Goal: Transaction & Acquisition: Download file/media

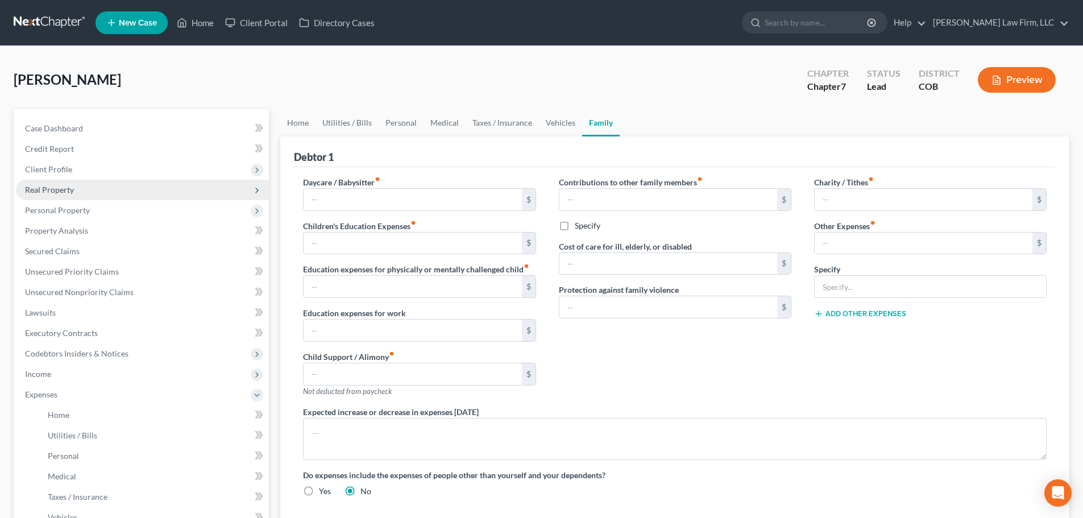
click at [78, 194] on span "Real Property" at bounding box center [142, 190] width 253 height 20
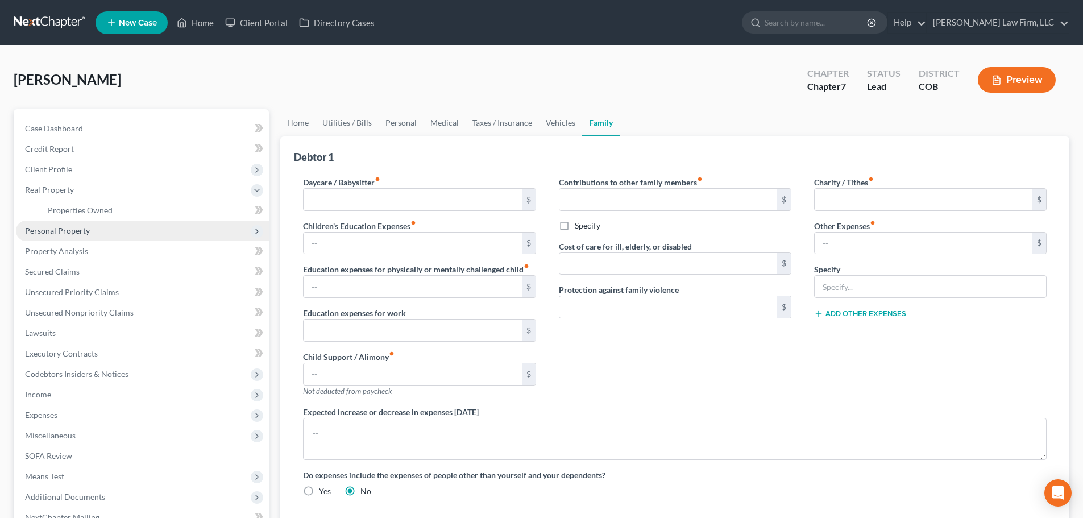
click at [76, 234] on span "Personal Property" at bounding box center [57, 231] width 65 height 10
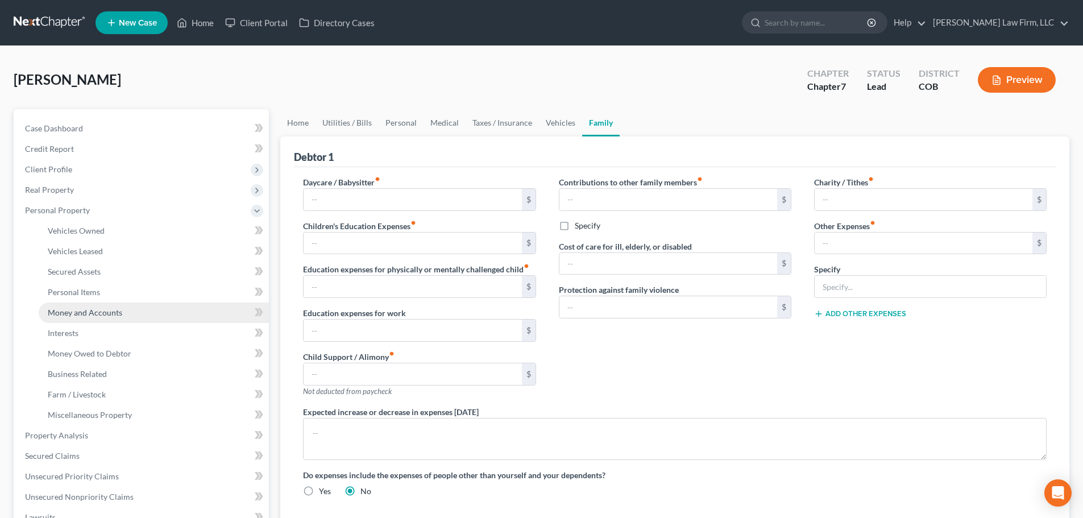
click at [93, 309] on span "Money and Accounts" at bounding box center [85, 313] width 74 height 10
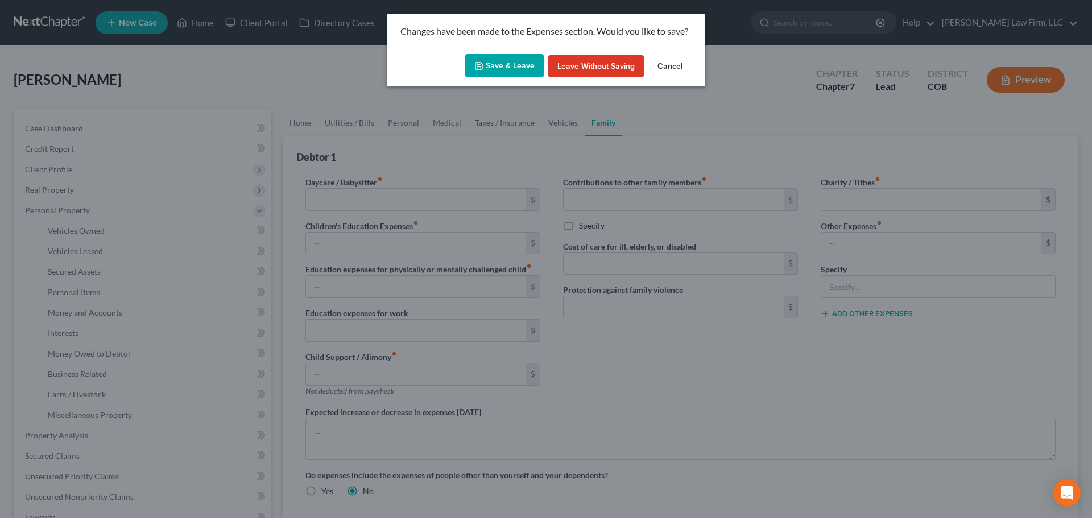
click at [534, 65] on button "Save & Leave" at bounding box center [504, 66] width 78 height 24
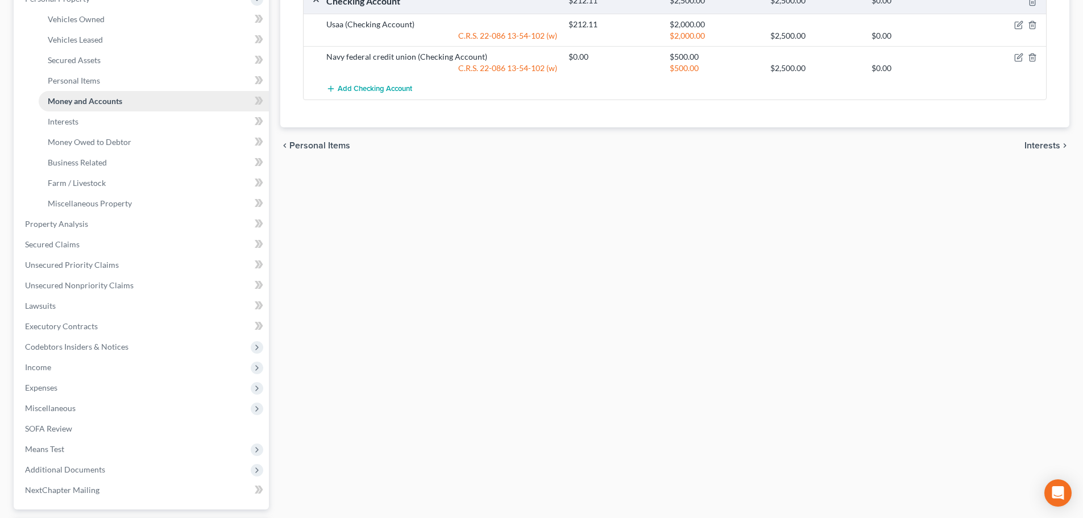
scroll to position [227, 0]
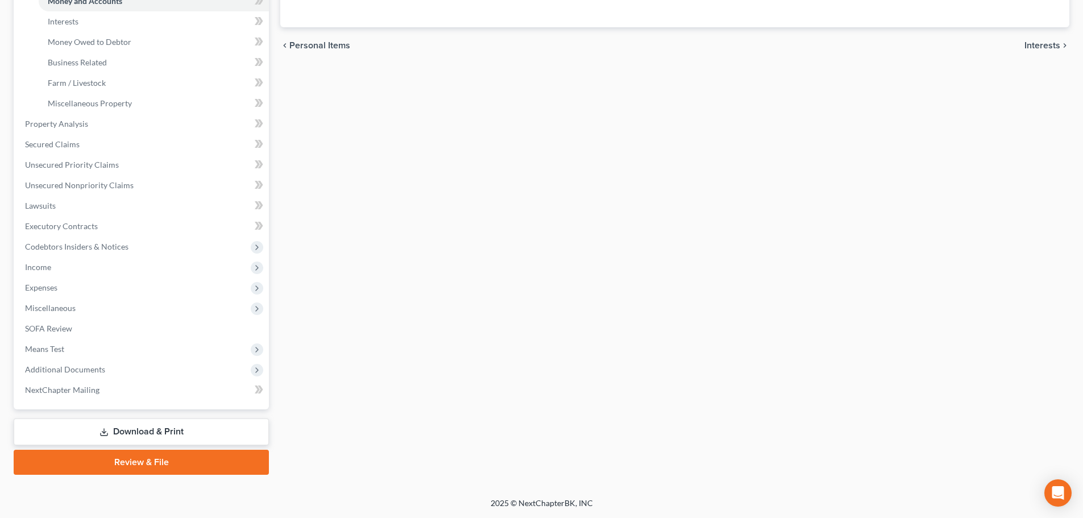
click at [156, 433] on link "Download & Print" at bounding box center [141, 432] width 255 height 27
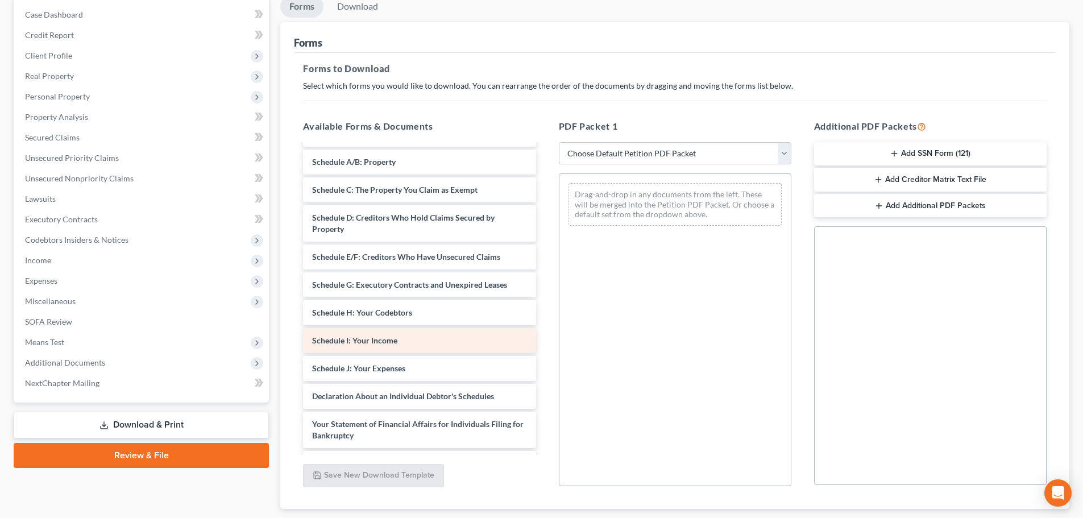
scroll to position [346, 0]
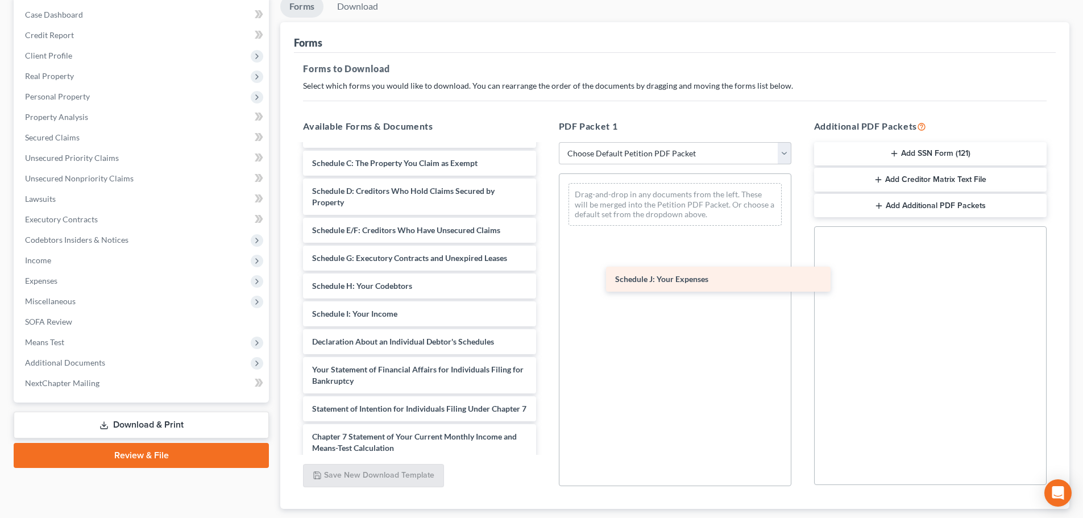
drag, startPoint x: 356, startPoint y: 345, endPoint x: 659, endPoint y: 283, distance: 309.5
click at [545, 283] on div "Schedule J: Your Expenses USAA_DocumentC356B15F-09C3-4989-BEC9-17626E46B6DB.pdf…" at bounding box center [419, 191] width 251 height 785
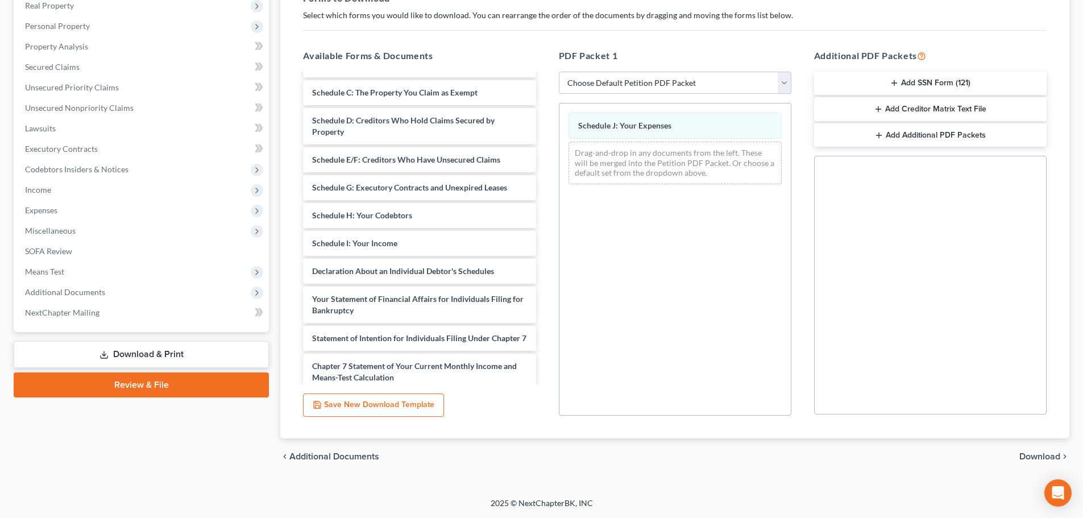
click at [1031, 458] on span "Download" at bounding box center [1040, 456] width 41 height 9
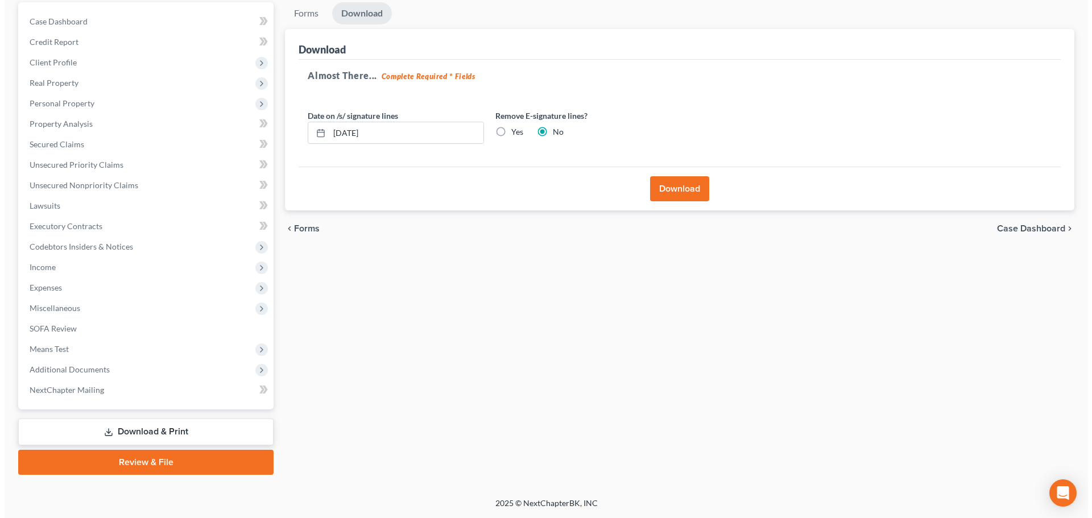
scroll to position [107, 0]
click at [507, 133] on label "Yes" at bounding box center [513, 131] width 12 height 11
click at [511, 133] on input "Yes" at bounding box center [514, 129] width 7 height 7
radio input "true"
radio input "false"
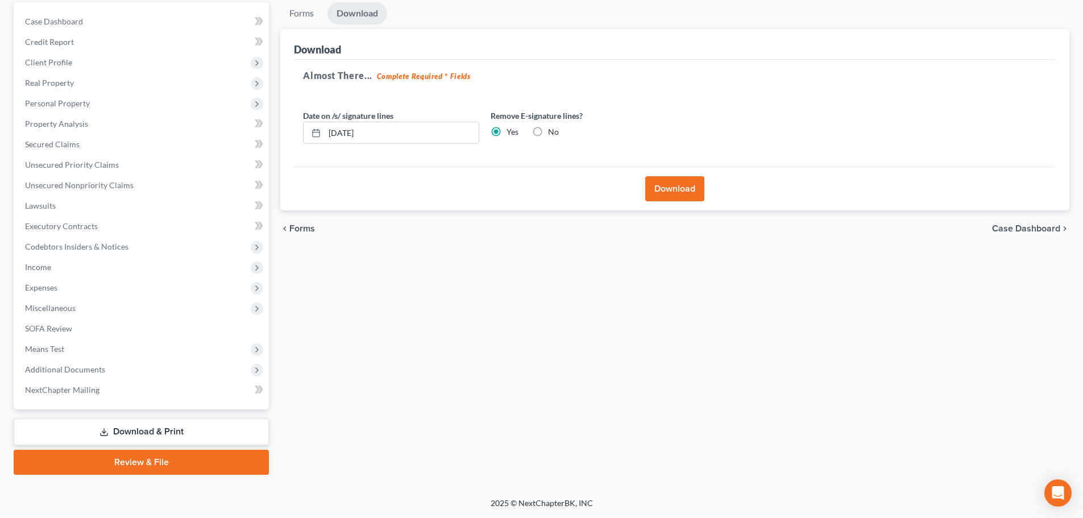
click at [689, 199] on button "Download" at bounding box center [674, 188] width 59 height 25
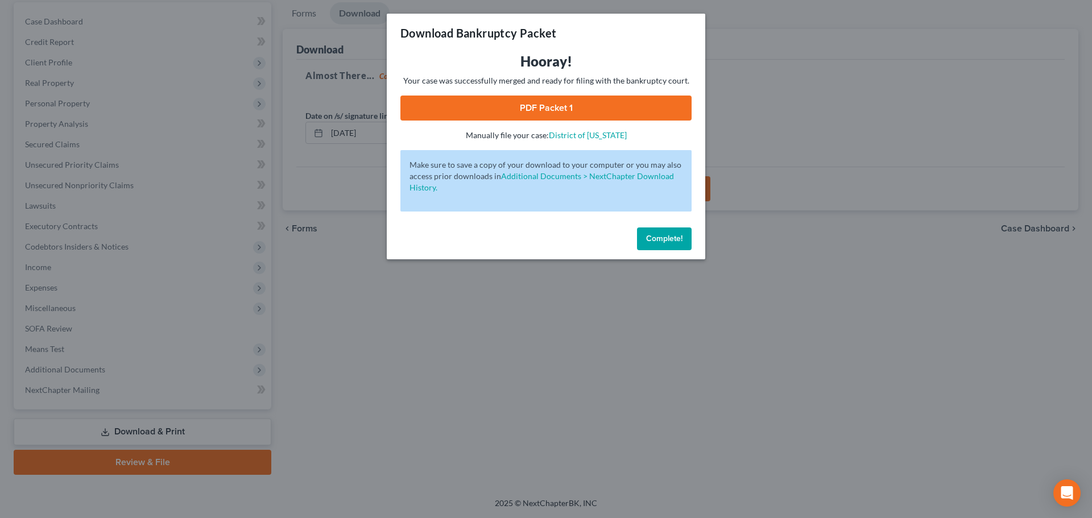
click at [496, 113] on link "PDF Packet 1" at bounding box center [545, 108] width 291 height 25
